Goal: Navigation & Orientation: Find specific page/section

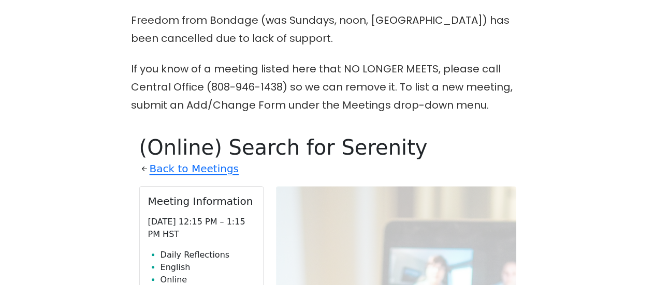
scroll to position [398, 0]
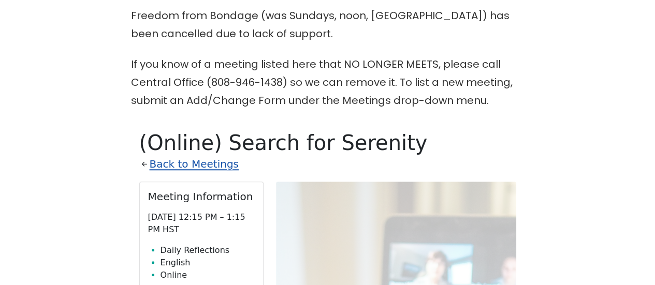
click at [218, 155] on link "Back to Meetings" at bounding box center [194, 164] width 89 height 18
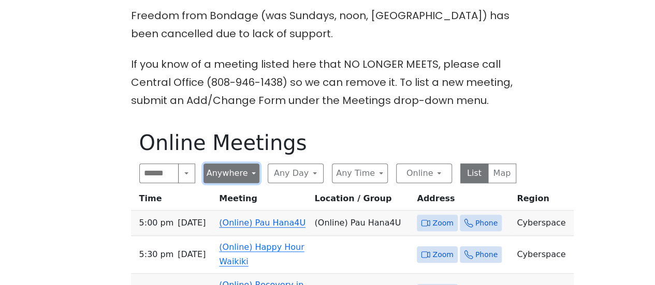
click at [234, 164] on button "Anywhere" at bounding box center [232, 174] width 56 height 20
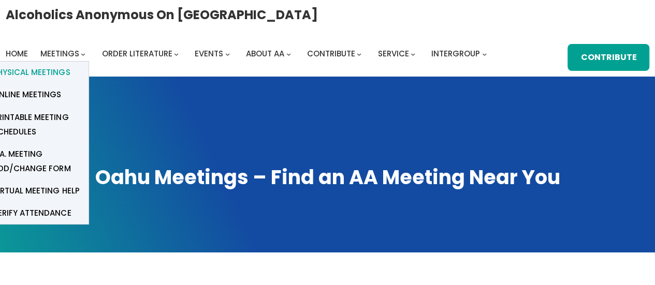
click at [51, 71] on span "Physical Meetings" at bounding box center [31, 72] width 77 height 15
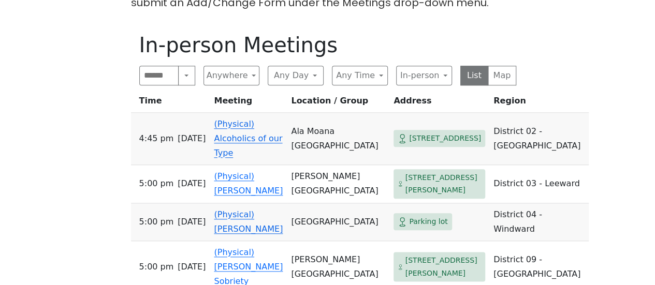
scroll to position [518, 0]
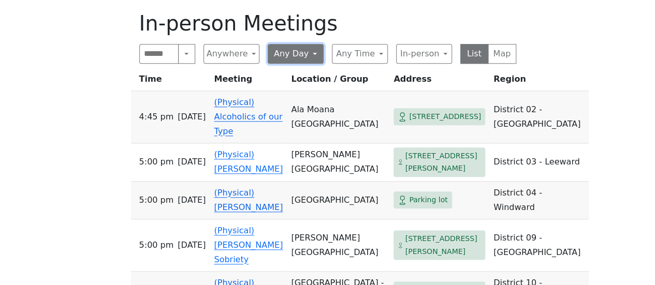
click at [288, 44] on button "Any Day" at bounding box center [296, 54] width 56 height 20
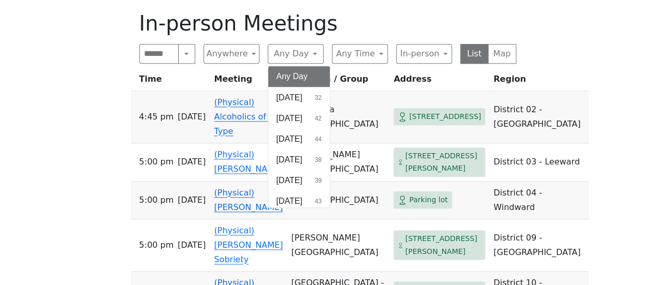
click at [291, 195] on span "[DATE]" at bounding box center [290, 201] width 26 height 12
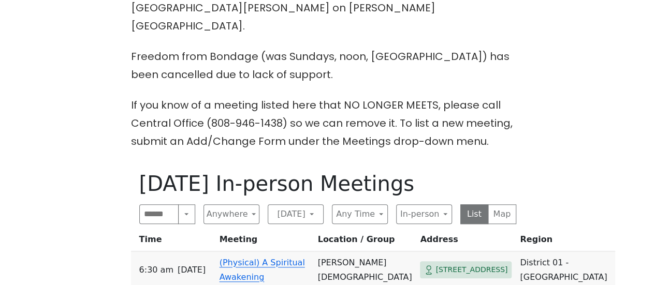
scroll to position [155, 0]
